Goal: Transaction & Acquisition: Purchase product/service

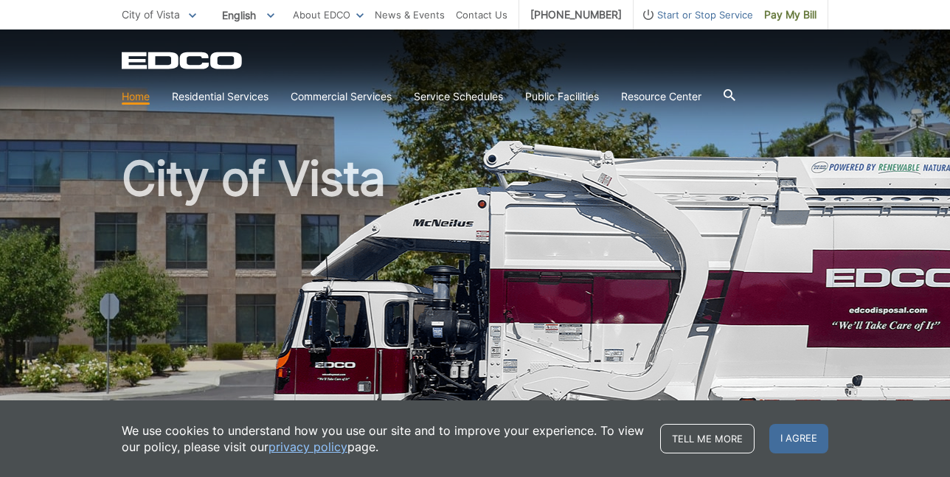
click at [191, 16] on icon at bounding box center [192, 15] width 7 height 5
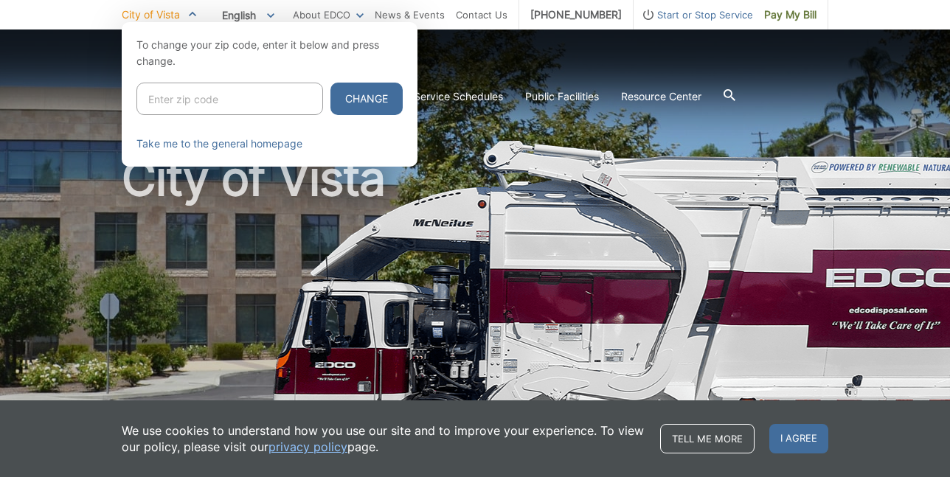
click at [191, 16] on span at bounding box center [192, 15] width 7 height 16
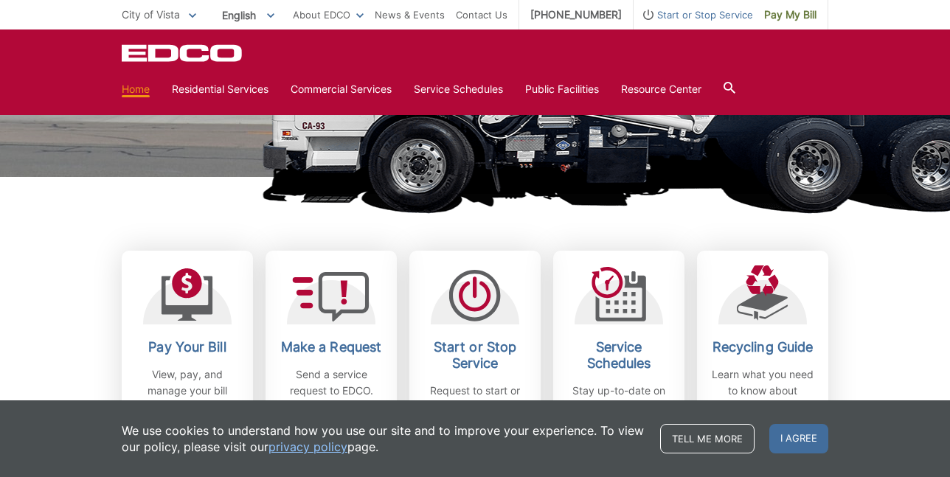
scroll to position [369, 0]
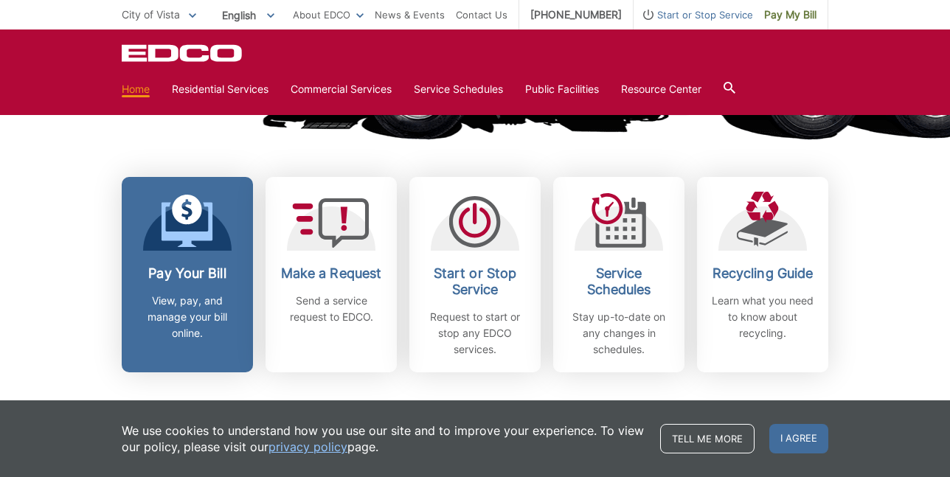
click at [181, 296] on p "View, pay, and manage your bill online." at bounding box center [187, 317] width 109 height 49
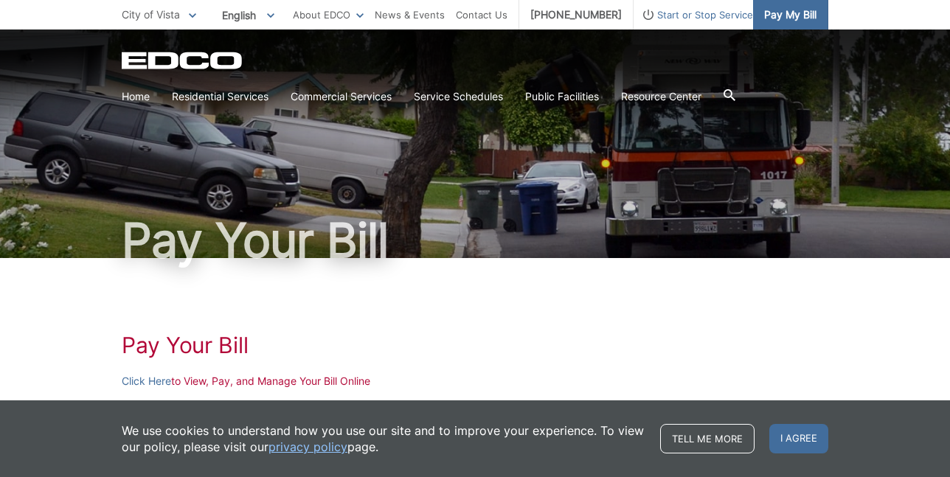
click at [804, 10] on span "Pay My Bill" at bounding box center [790, 15] width 52 height 16
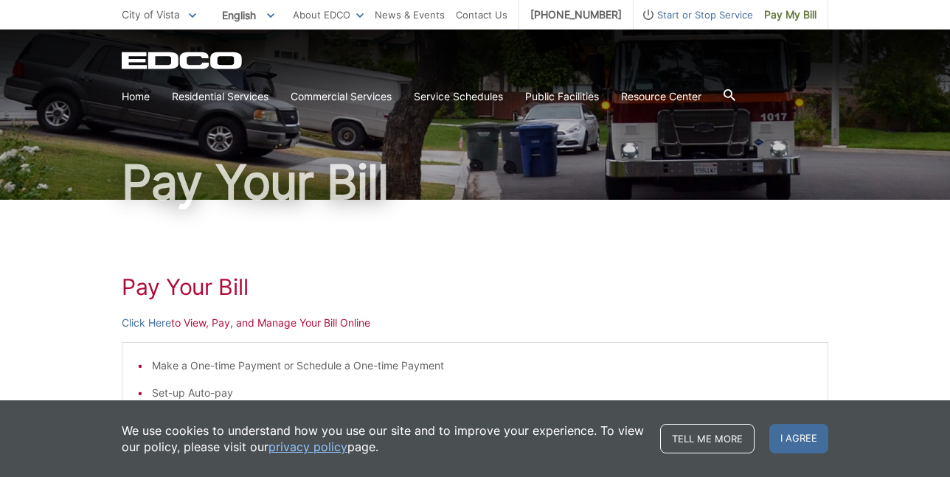
scroll to position [221, 0]
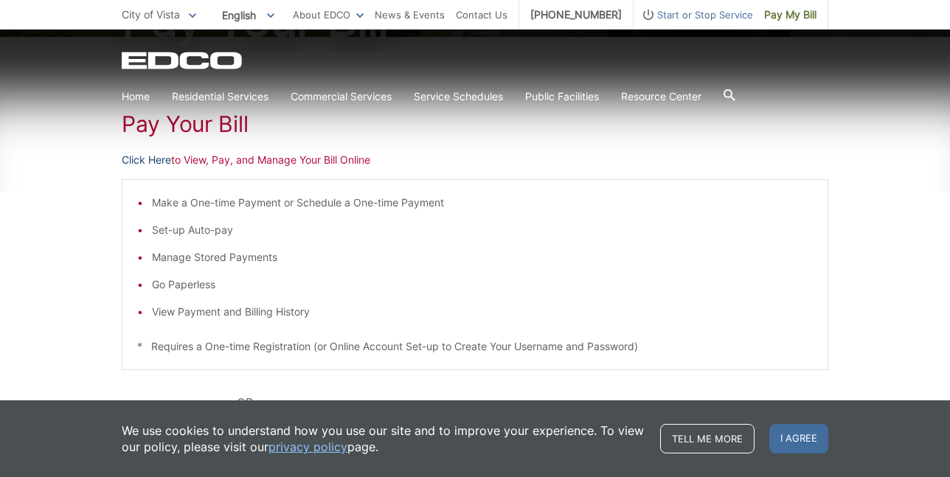
click at [149, 162] on link "Click Here" at bounding box center [146, 160] width 49 height 16
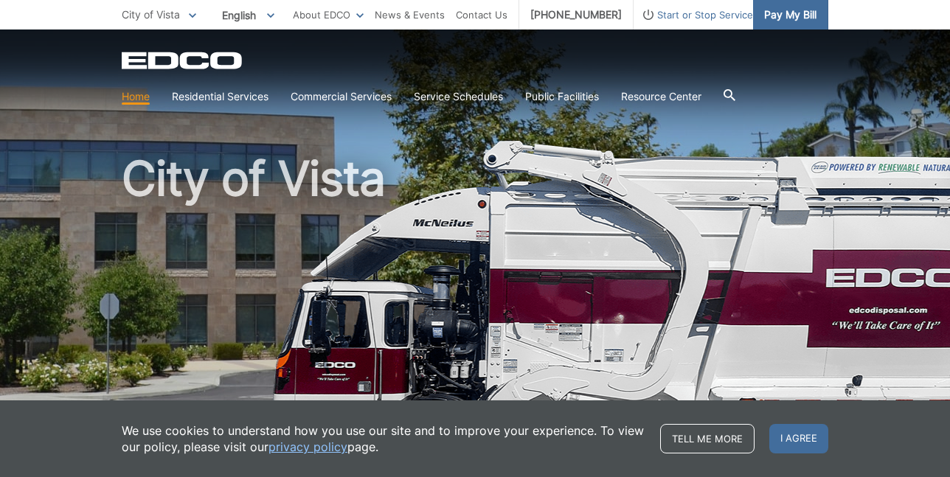
click at [797, 15] on span "Pay My Bill" at bounding box center [790, 15] width 52 height 16
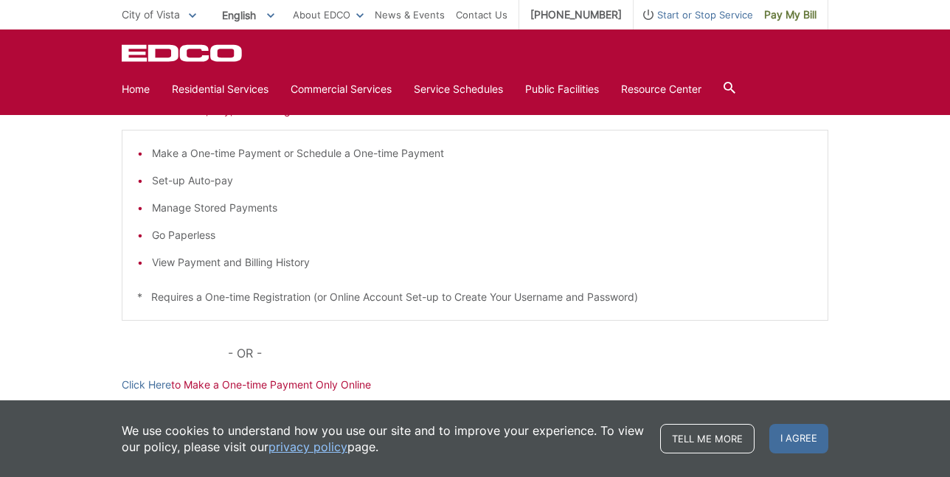
scroll to position [229, 0]
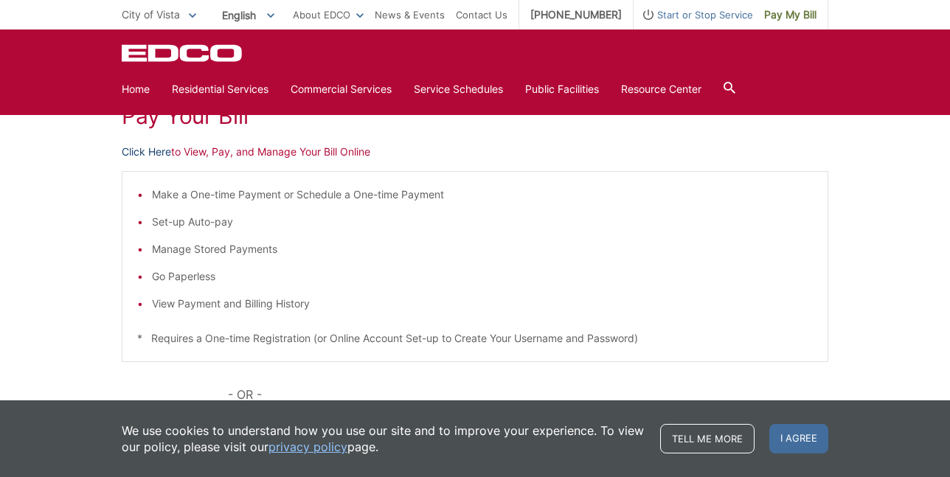
click at [141, 156] on link "Click Here" at bounding box center [146, 152] width 49 height 16
